Goal: Transaction & Acquisition: Purchase product/service

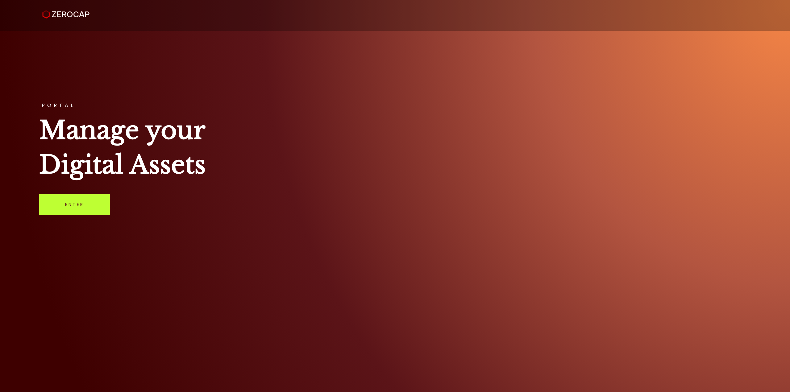
click at [69, 205] on link "Enter" at bounding box center [74, 204] width 71 height 20
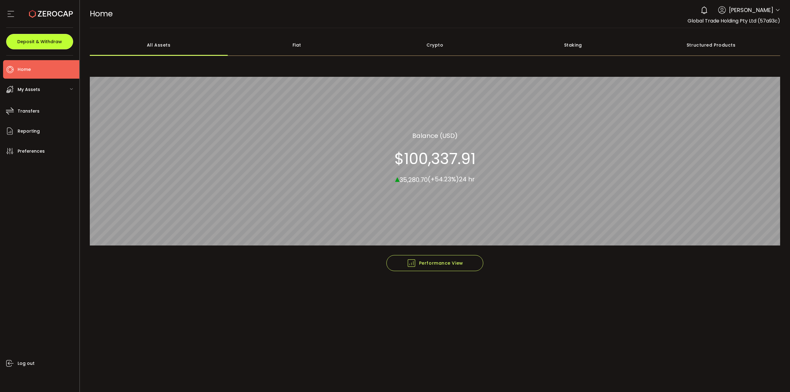
click at [52, 46] on button "Deposit & Withdraw" at bounding box center [39, 41] width 67 height 15
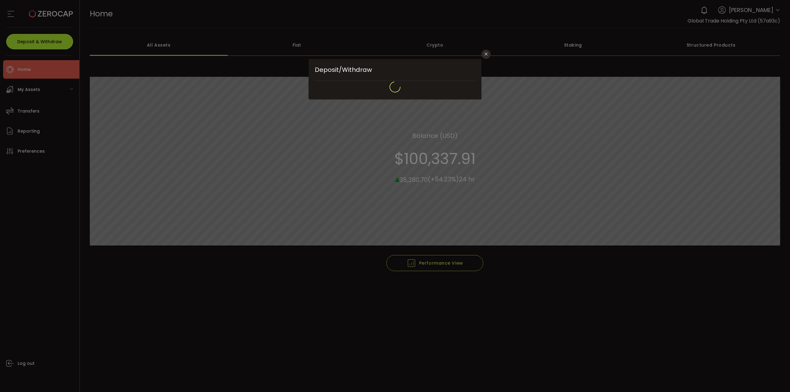
type input "*******"
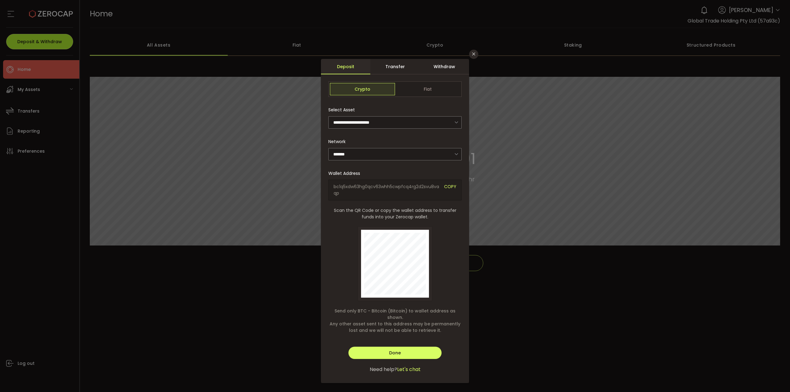
type input "**********"
click at [397, 69] on div "Transfer" at bounding box center [394, 66] width 49 height 15
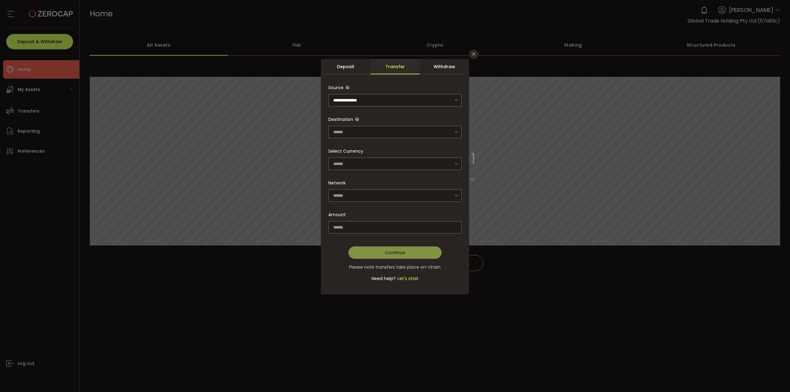
click at [475, 57] on button "Close" at bounding box center [473, 54] width 9 height 9
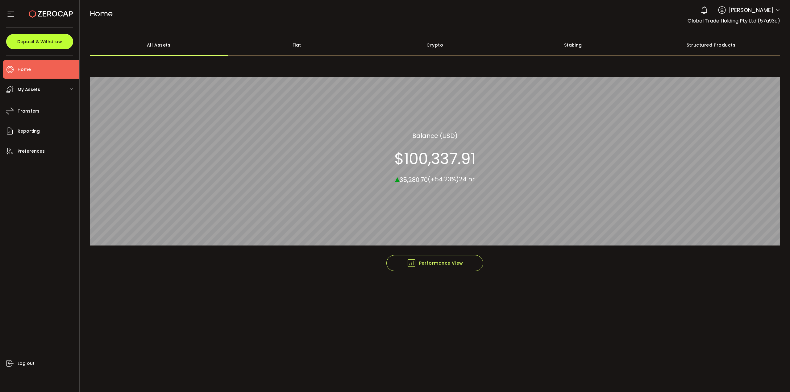
click at [39, 41] on span "Deposit & Withdraw" at bounding box center [39, 41] width 45 height 4
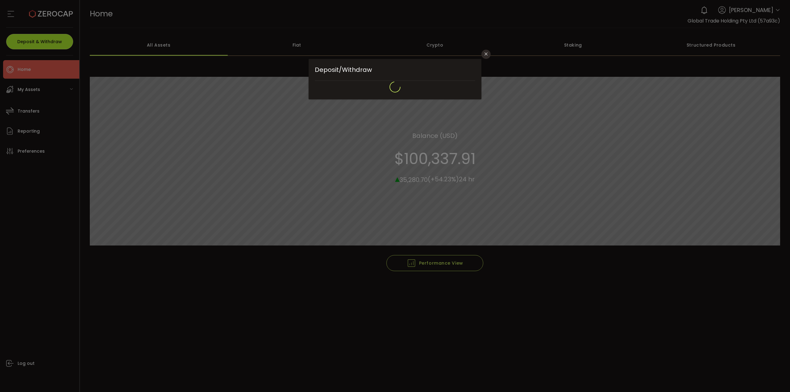
type input "*******"
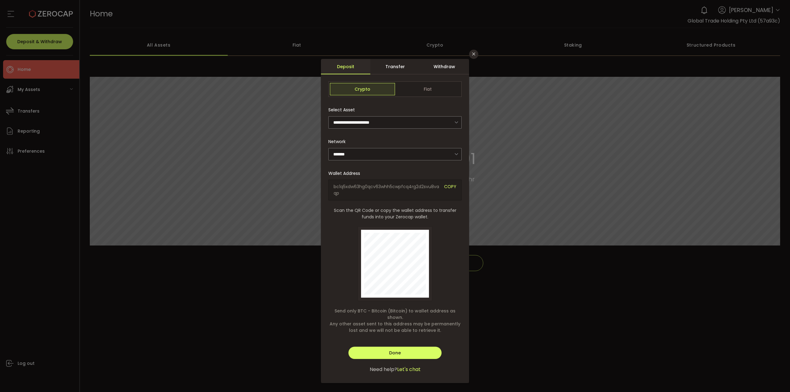
click at [398, 72] on div "Transfer" at bounding box center [394, 66] width 49 height 15
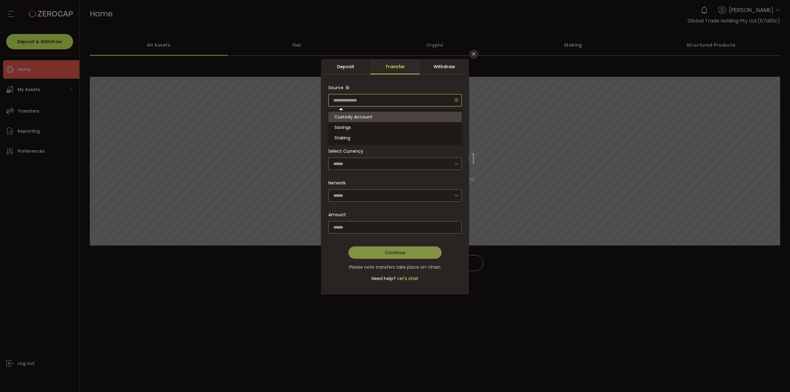
click at [420, 98] on input "dialog" at bounding box center [394, 100] width 133 height 12
click at [446, 66] on div "Withdraw" at bounding box center [444, 66] width 49 height 15
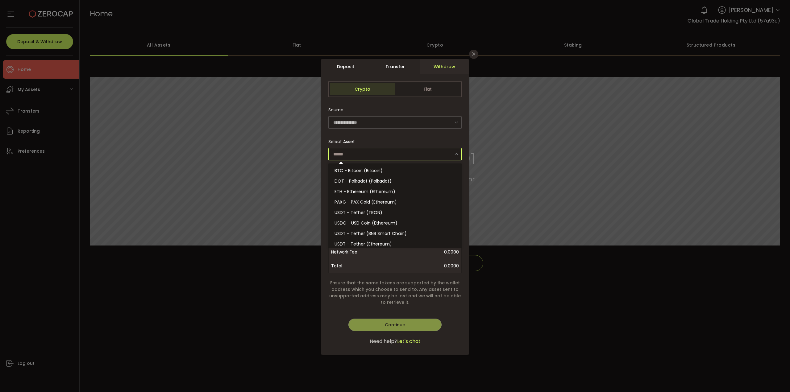
click at [433, 153] on input "dialog" at bounding box center [394, 154] width 133 height 12
click at [440, 92] on span "Fiat" at bounding box center [427, 89] width 65 height 12
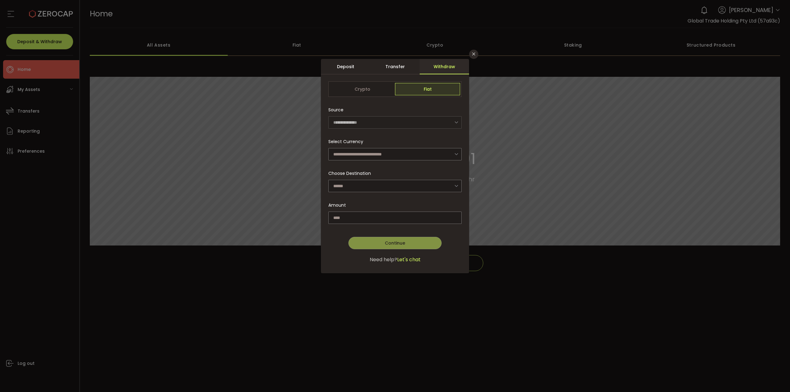
click at [440, 92] on span "Fiat" at bounding box center [427, 89] width 65 height 12
click at [431, 156] on input "dialog" at bounding box center [394, 154] width 133 height 12
click at [428, 170] on li "Australian Dollar (AUD)" at bounding box center [395, 170] width 135 height 10
type input "**********"
click at [435, 186] on input "dialog" at bounding box center [394, 186] width 133 height 12
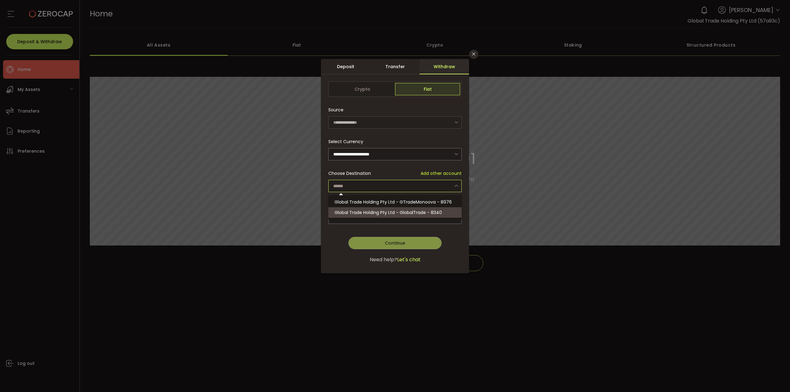
click at [447, 209] on li "Global Trade Holding Pty Ltd - GlobalTrade - 8340" at bounding box center [395, 212] width 135 height 10
type input "**********"
click at [451, 218] on input "dialog" at bounding box center [394, 218] width 133 height 12
click at [474, 55] on icon "Close" at bounding box center [473, 54] width 5 height 5
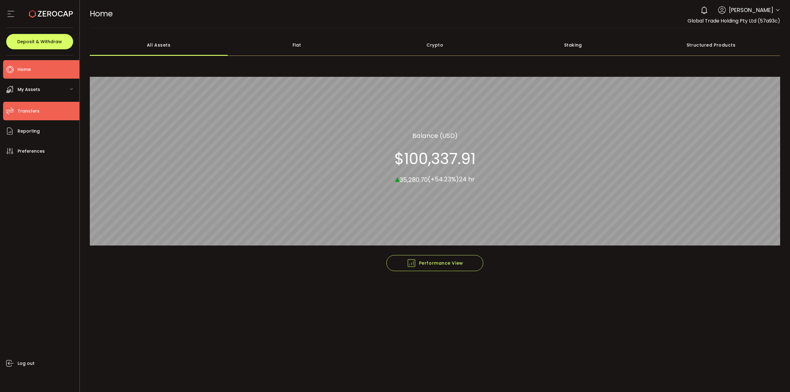
click at [26, 117] on li "Transfers" at bounding box center [41, 111] width 76 height 19
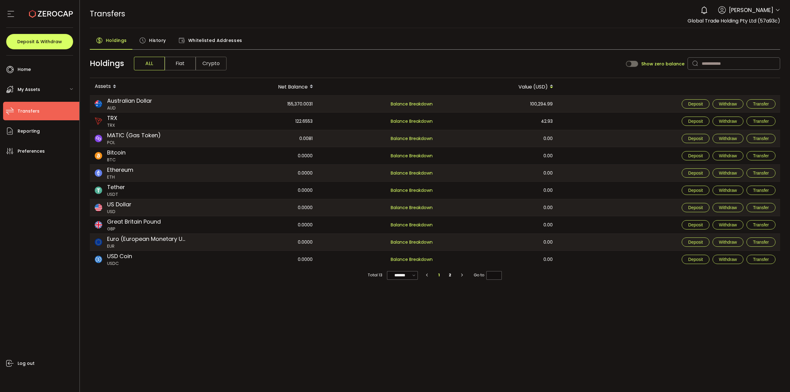
click at [350, 48] on div "Holdings History Whitelisted Addresses" at bounding box center [435, 41] width 691 height 15
click at [156, 43] on span "History" at bounding box center [157, 40] width 17 height 12
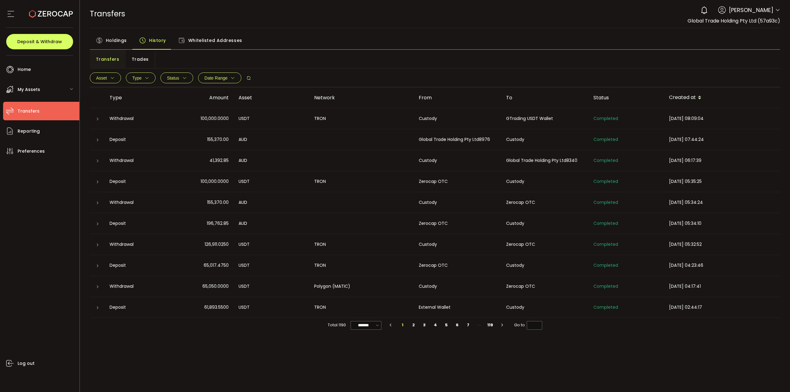
click at [368, 19] on div "TRANSFERS Buy Power $0.00 USD Transfers Transfers Verify Your Identity 0 Alan P…" at bounding box center [435, 14] width 691 height 28
click at [280, 23] on div "TRANSFERS Buy Power $0.00 USD Transfers Transfers Verify Your Identity 0 Alan P…" at bounding box center [435, 14] width 691 height 28
click at [31, 38] on button "Deposit & Withdraw" at bounding box center [39, 41] width 67 height 15
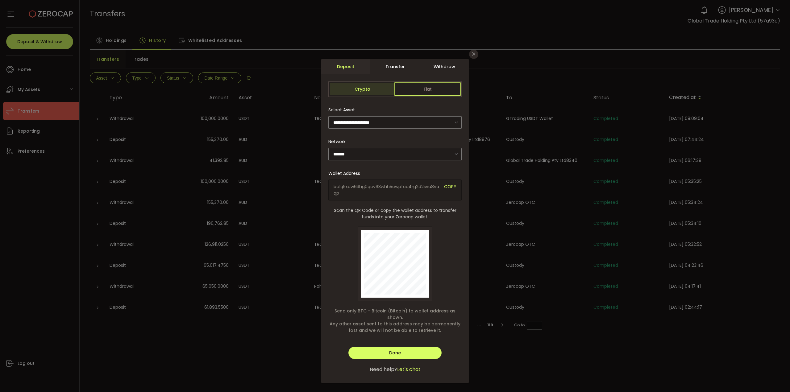
click at [423, 92] on span "Fiat" at bounding box center [427, 89] width 65 height 12
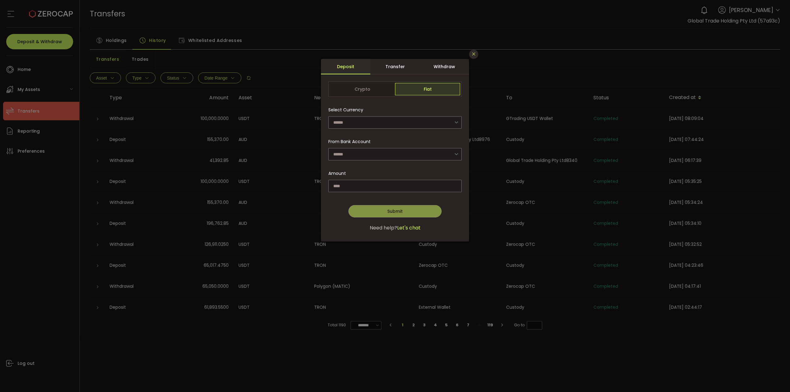
click at [475, 53] on icon "Close" at bounding box center [473, 54] width 5 height 5
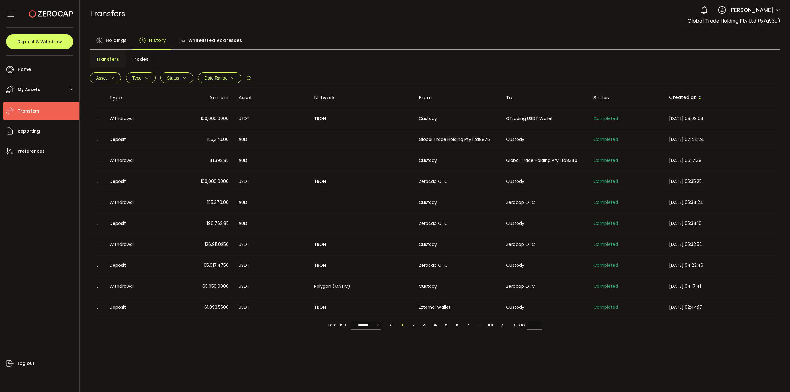
click at [25, 8] on div at bounding box center [39, 14] width 67 height 28
click at [6, 16] on icon at bounding box center [10, 13] width 9 height 9
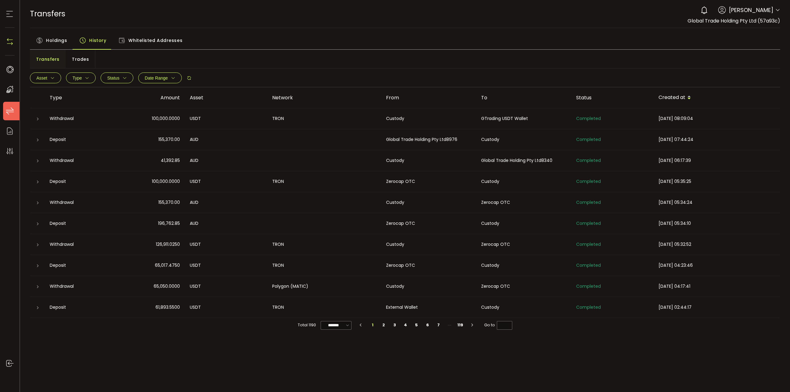
click at [11, 17] on icon at bounding box center [9, 13] width 9 height 9
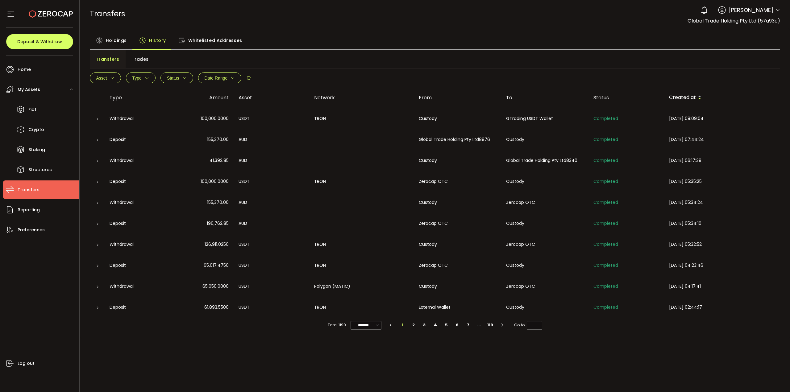
click at [42, 11] on icon at bounding box center [51, 14] width 44 height 44
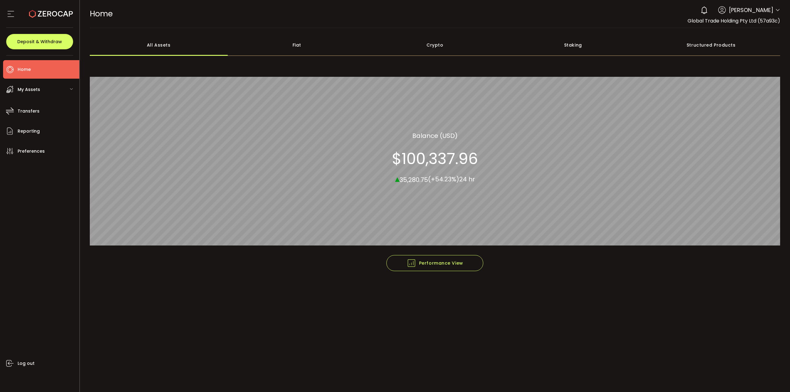
click at [64, 85] on div "My Assets" at bounding box center [41, 89] width 76 height 19
click at [44, 195] on li "Transfers" at bounding box center [41, 190] width 76 height 19
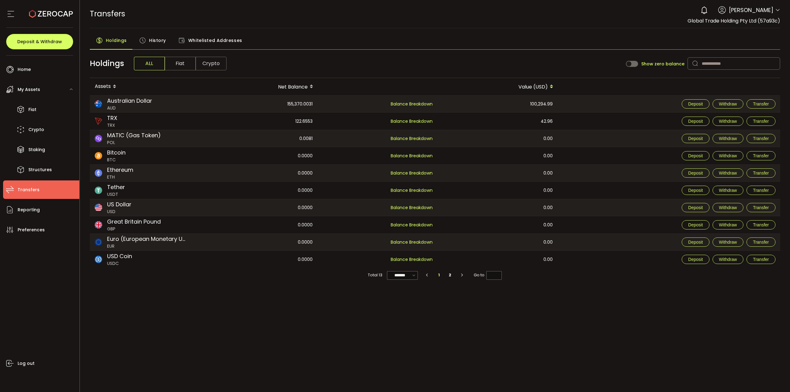
click at [478, 373] on div "PDF is being processed and will download to your computer TRANSFERS Buy Power $…" at bounding box center [435, 196] width 710 height 392
click at [258, 319] on div "PDF is being processed and will download to your computer TRANSFERS Buy Power $…" at bounding box center [435, 196] width 710 height 392
click at [289, 106] on div "155,370.0031" at bounding box center [257, 104] width 119 height 17
click at [43, 214] on li "Reporting" at bounding box center [41, 210] width 76 height 19
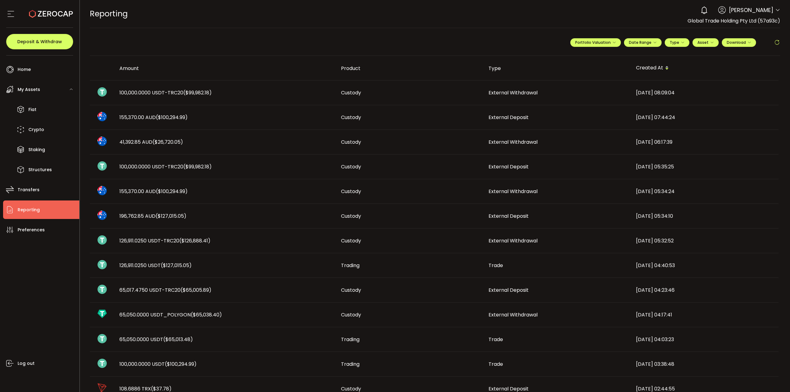
drag, startPoint x: 136, startPoint y: 266, endPoint x: 208, endPoint y: 260, distance: 71.9
click at [208, 260] on td "126,911.0250 USDT ($127,015.05)" at bounding box center [225, 265] width 222 height 25
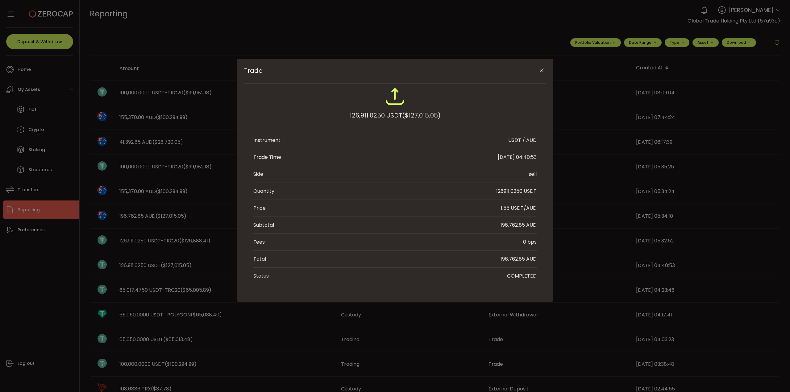
drag, startPoint x: 543, startPoint y: 71, endPoint x: 538, endPoint y: 69, distance: 4.9
click at [543, 71] on icon "Close" at bounding box center [541, 70] width 6 height 6
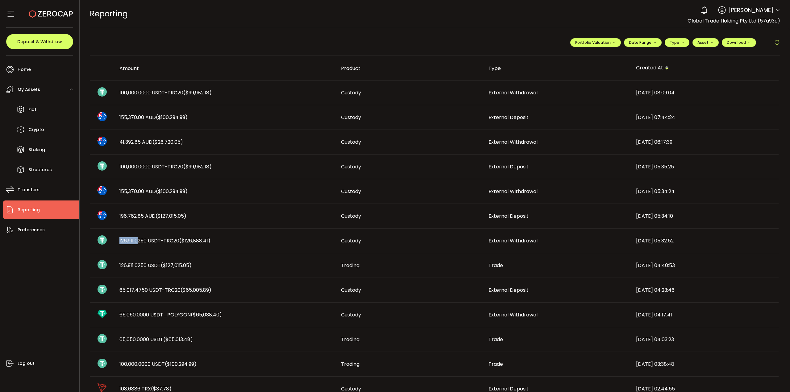
drag, startPoint x: 117, startPoint y: 240, endPoint x: 139, endPoint y: 242, distance: 21.4
click at [139, 242] on div "126,911.0250 USDT-TRC20 ($126,888.41)" at bounding box center [225, 240] width 222 height 7
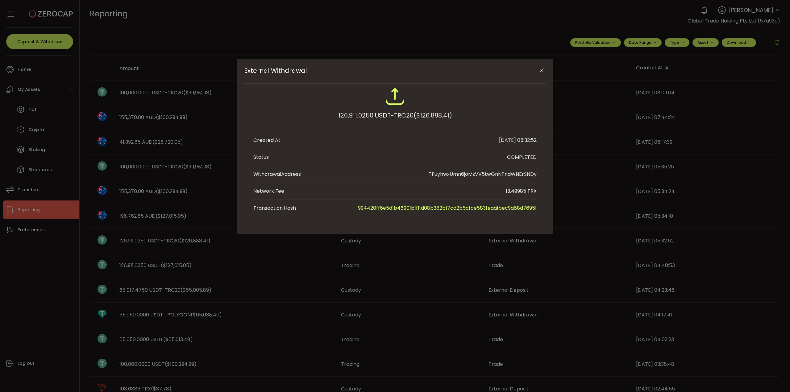
click at [157, 199] on div "External Withdrawal 126,911.0250 USDT-TRC20 ($126,888.41) Created At 2025-08-20…" at bounding box center [395, 196] width 790 height 392
click at [542, 68] on icon "Close" at bounding box center [541, 70] width 6 height 6
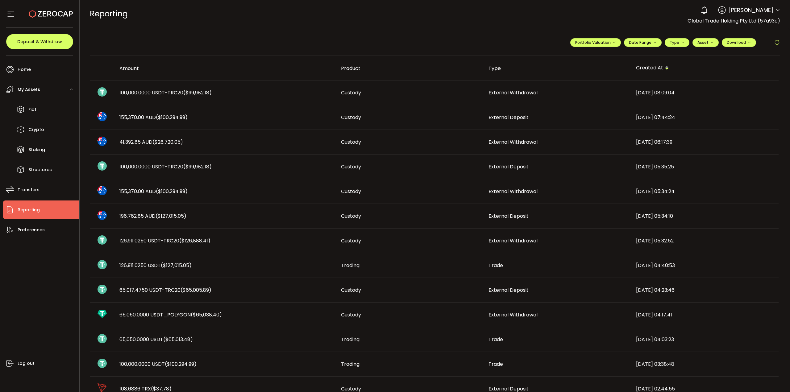
click at [52, 10] on icon at bounding box center [51, 14] width 44 height 44
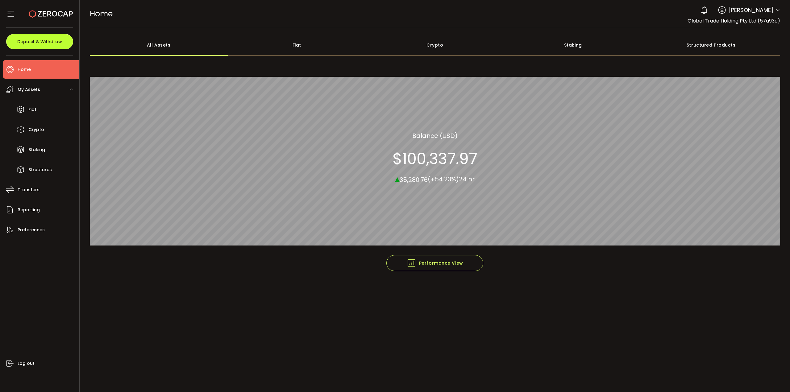
click at [55, 40] on span "Deposit & Withdraw" at bounding box center [39, 41] width 45 height 4
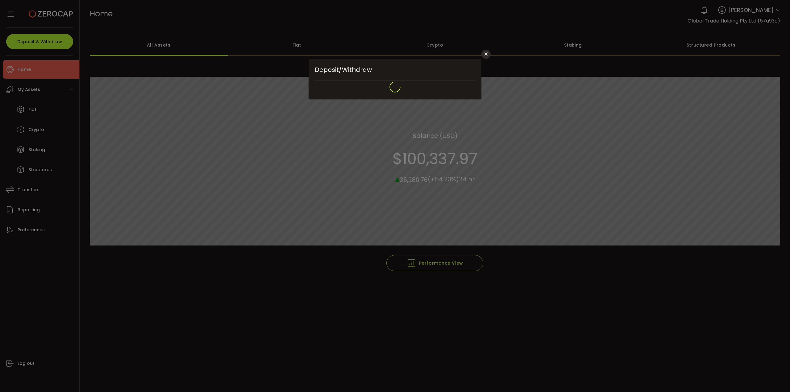
type input "*******"
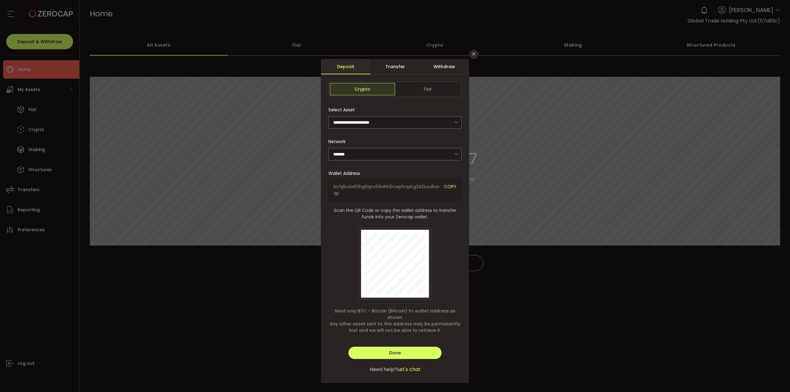
click at [438, 67] on div "Withdraw" at bounding box center [444, 66] width 49 height 15
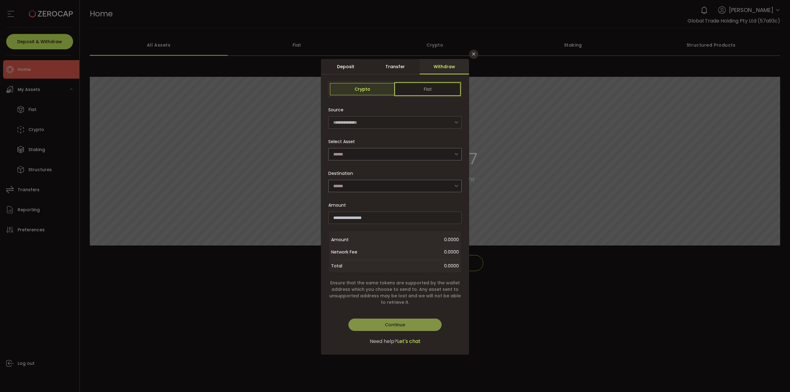
click at [444, 92] on span "Fiat" at bounding box center [427, 89] width 65 height 12
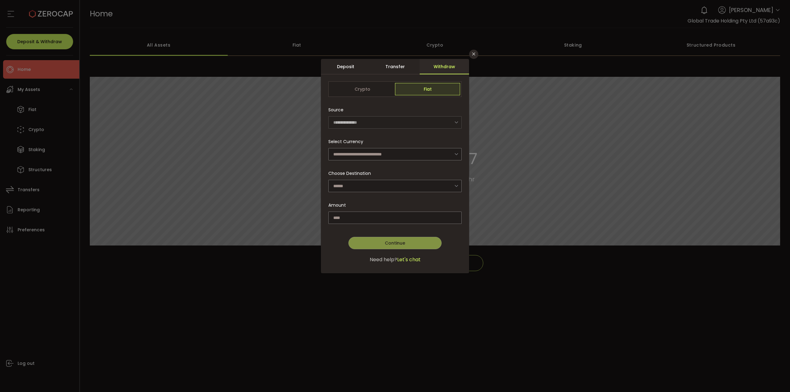
click at [440, 161] on div "**********" at bounding box center [394, 180] width 133 height 152
click at [438, 157] on input "dialog" at bounding box center [394, 154] width 133 height 12
click at [437, 173] on li "Australian Dollar (AUD)" at bounding box center [395, 170] width 135 height 10
type input "**********"
click at [435, 188] on input "dialog" at bounding box center [394, 186] width 133 height 12
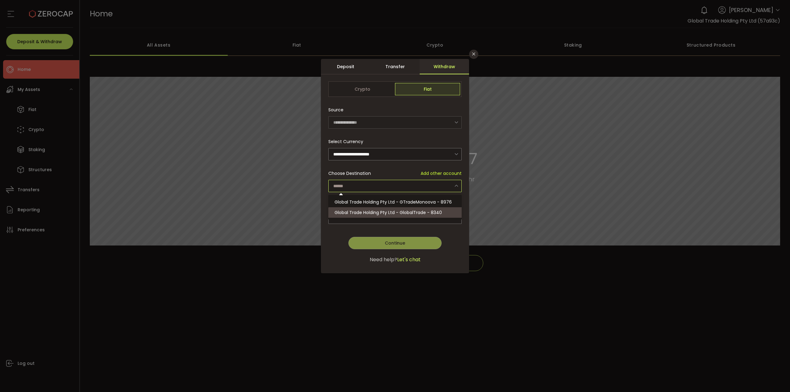
click at [450, 211] on li "Global Trade Holding Pty Ltd - GlobalTrade - 8340" at bounding box center [395, 212] width 135 height 10
type input "**********"
click at [398, 221] on input "dialog" at bounding box center [394, 218] width 133 height 12
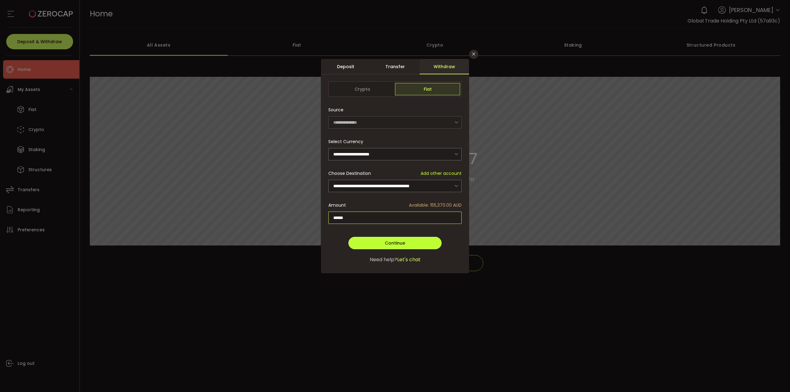
type input "******"
click at [425, 244] on button "Continue" at bounding box center [394, 243] width 93 height 12
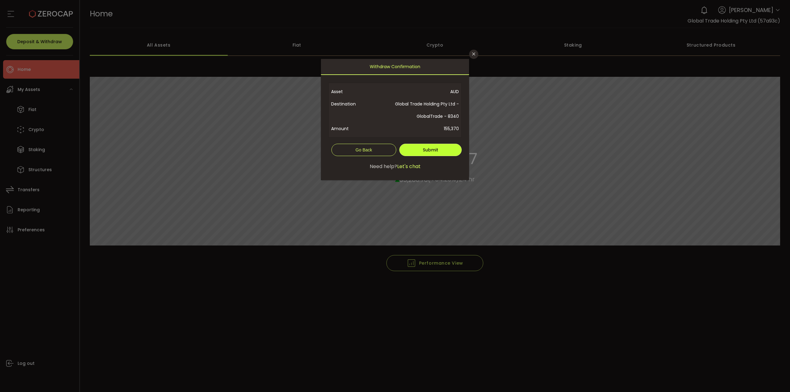
click at [440, 151] on button "Submit" at bounding box center [430, 150] width 62 height 12
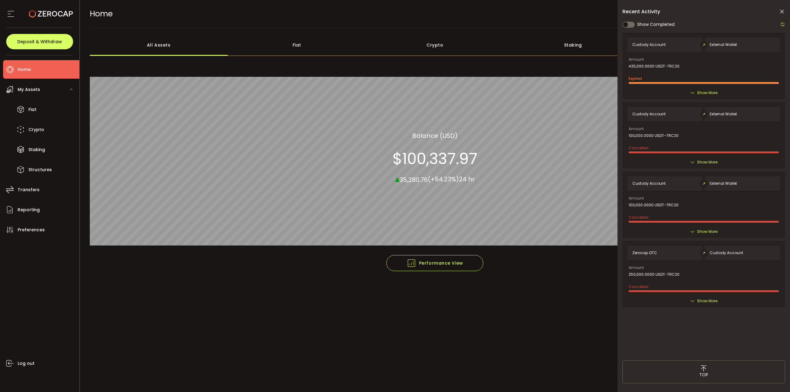
click at [784, 9] on icon at bounding box center [782, 12] width 6 height 6
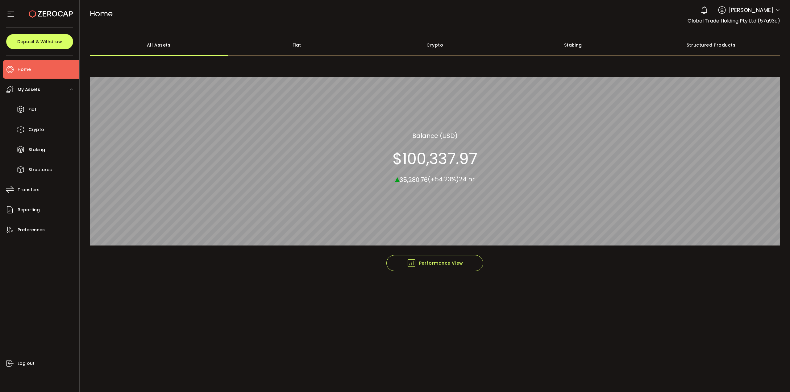
click at [36, 70] on li "Home" at bounding box center [41, 69] width 76 height 19
click at [37, 36] on button "Deposit & Withdraw" at bounding box center [39, 41] width 67 height 15
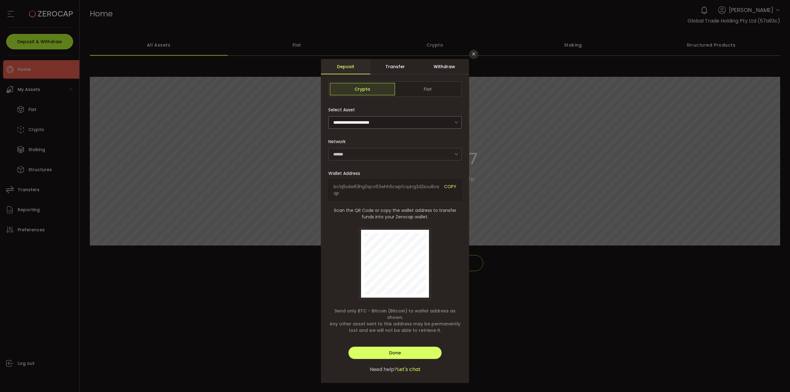
type input "*******"
click at [656, 104] on div "**********" at bounding box center [395, 196] width 790 height 392
click at [60, 238] on div "**********" at bounding box center [395, 196] width 790 height 392
click at [472, 50] on button "Close" at bounding box center [473, 54] width 9 height 9
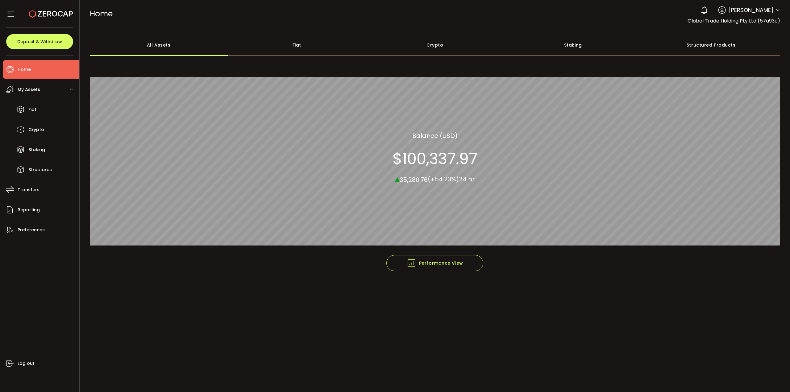
click at [248, 252] on div "Fiat 99.95% All_Assets Balance (USD) $100,337.97 ▴ 35,280.76 (+54.23%) 24 hr" at bounding box center [435, 157] width 691 height 195
drag, startPoint x: 330, startPoint y: 272, endPoint x: 321, endPoint y: 270, distance: 9.0
click at [330, 272] on footer "Performance View Graph View" at bounding box center [435, 276] width 691 height 43
click at [64, 47] on button "Deposit & Withdraw" at bounding box center [39, 41] width 67 height 15
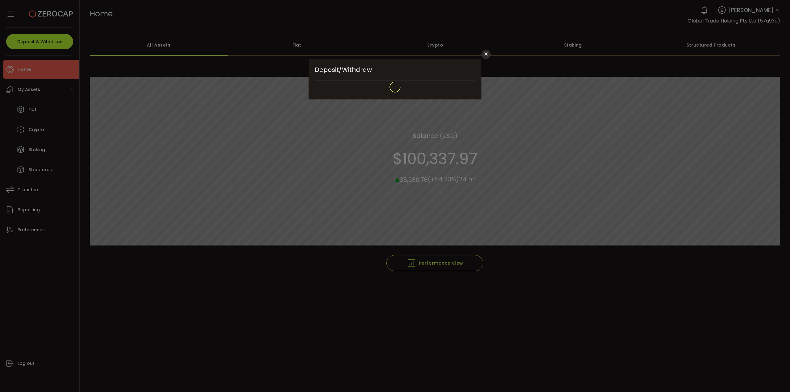
type input "*******"
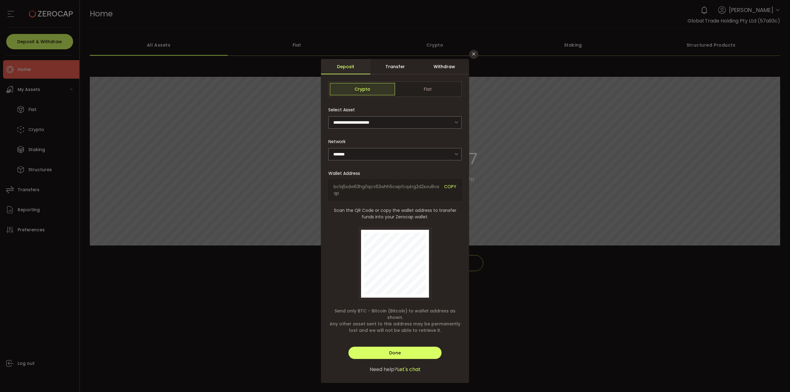
click at [445, 68] on div "Withdraw" at bounding box center [444, 66] width 49 height 15
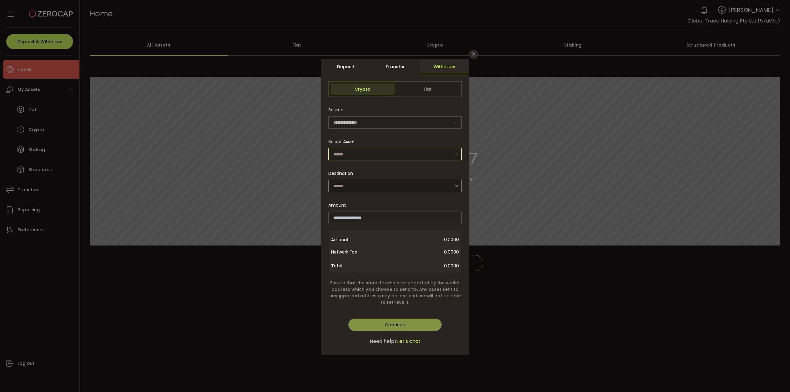
click at [430, 156] on input "dialog" at bounding box center [394, 154] width 133 height 12
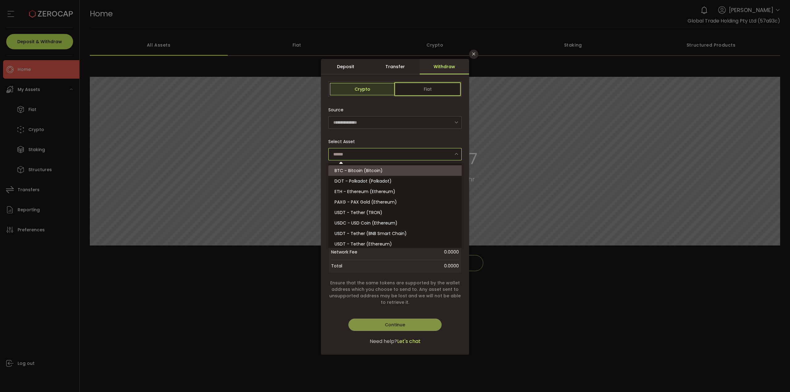
click at [431, 91] on span "Fiat" at bounding box center [427, 89] width 65 height 12
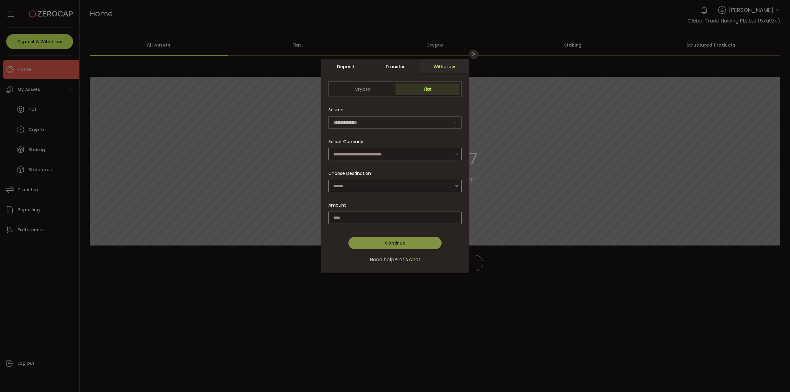
click at [438, 131] on div "**********" at bounding box center [394, 180] width 133 height 152
click at [438, 152] on input "dialog" at bounding box center [394, 154] width 133 height 12
click at [436, 174] on li "Australian Dollar (AUD)" at bounding box center [395, 170] width 135 height 10
type input "**********"
click at [437, 180] on input "dialog" at bounding box center [394, 186] width 133 height 12
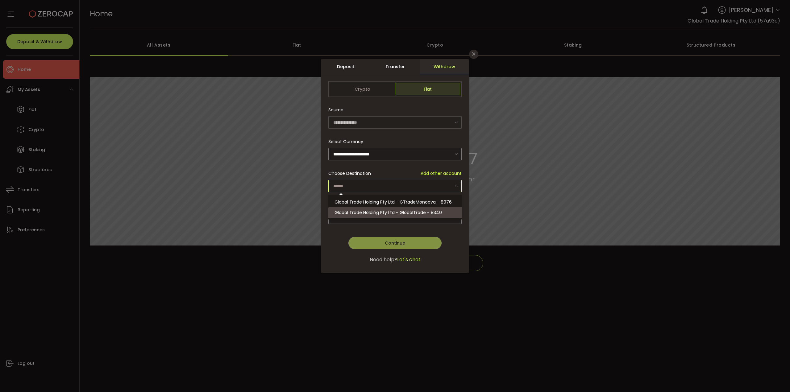
click at [448, 209] on li "Global Trade Holding Pty Ltd - GlobalTrade - 8340" at bounding box center [395, 212] width 135 height 10
type input "**********"
click at [442, 216] on input "dialog" at bounding box center [394, 218] width 133 height 12
click at [477, 54] on button "Close" at bounding box center [473, 54] width 9 height 9
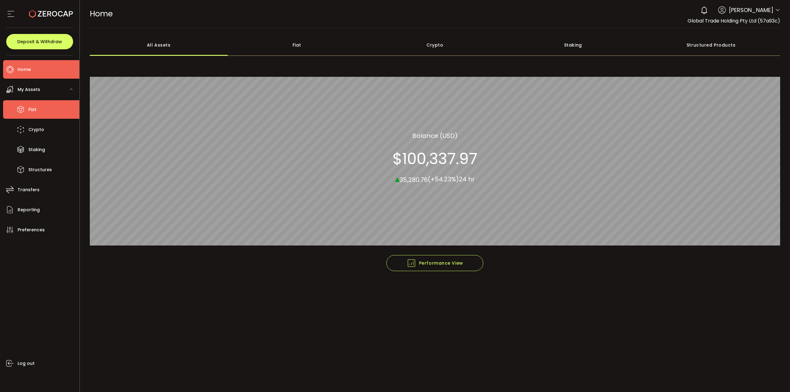
click at [39, 118] on li "Fiat" at bounding box center [41, 109] width 76 height 19
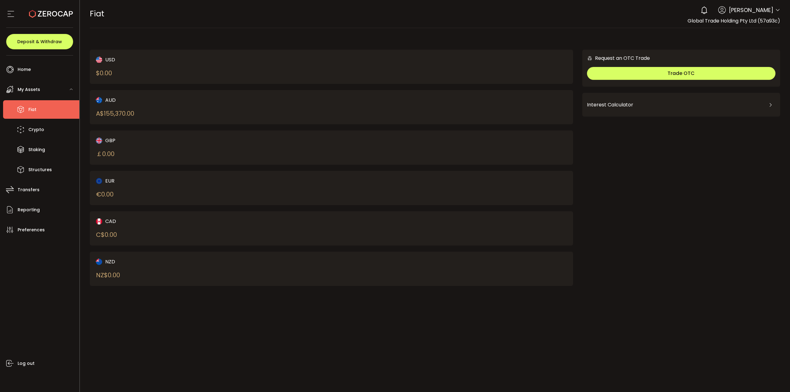
click at [317, 353] on div "PDF is being processed and will download to your computer FIAT Buy Power $0.00 …" at bounding box center [435, 196] width 710 height 392
click at [36, 39] on span "Deposit & Withdraw" at bounding box center [39, 41] width 45 height 4
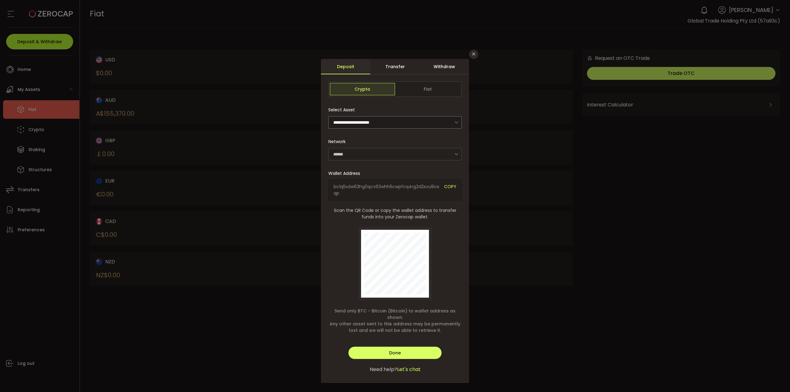
type input "*******"
click at [43, 16] on div "**********" at bounding box center [395, 196] width 790 height 392
click at [478, 56] on button "Close" at bounding box center [473, 54] width 9 height 9
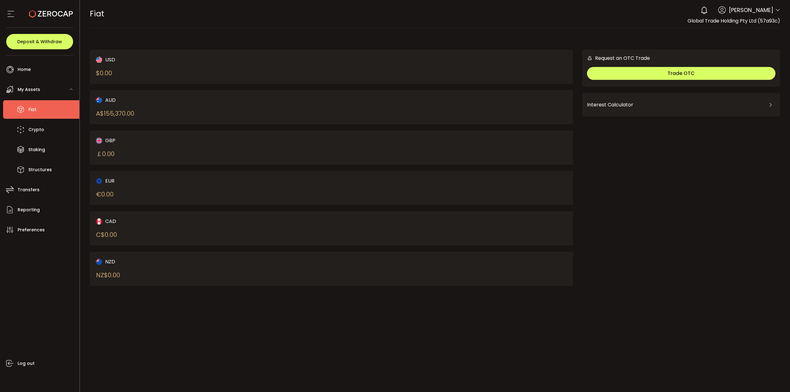
click at [63, 10] on icon at bounding box center [51, 14] width 44 height 44
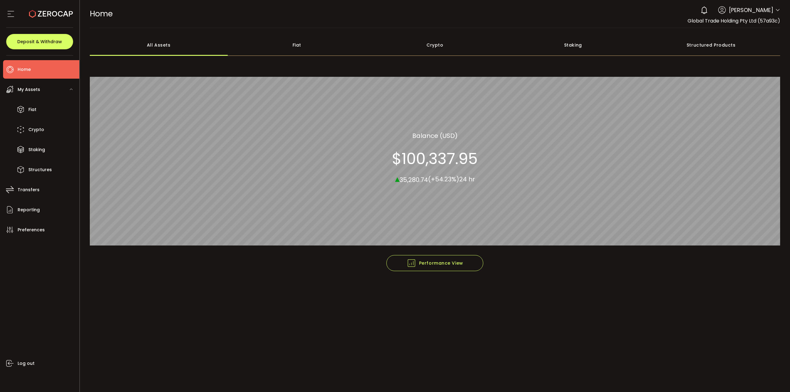
drag, startPoint x: 293, startPoint y: 294, endPoint x: 286, endPoint y: 272, distance: 23.0
click at [294, 296] on footer "Performance View Graph View" at bounding box center [435, 276] width 691 height 43
click at [332, 269] on footer "Performance View Graph View" at bounding box center [435, 276] width 691 height 43
